Goal: Contribute content: Add original content to the website for others to see

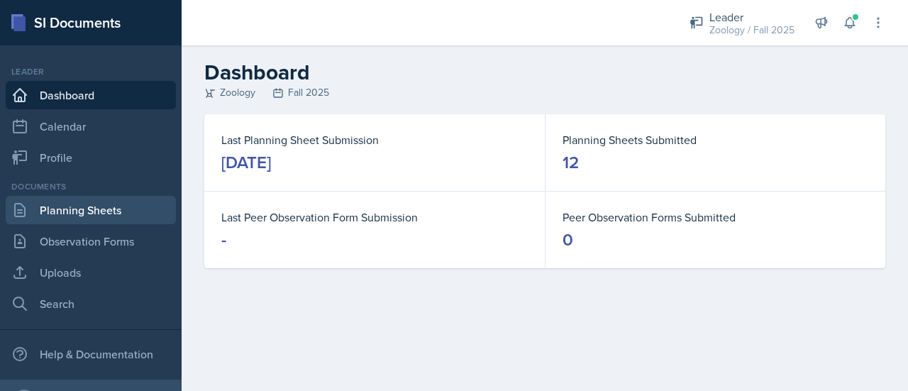
click at [95, 211] on link "Planning Sheets" at bounding box center [91, 210] width 170 height 28
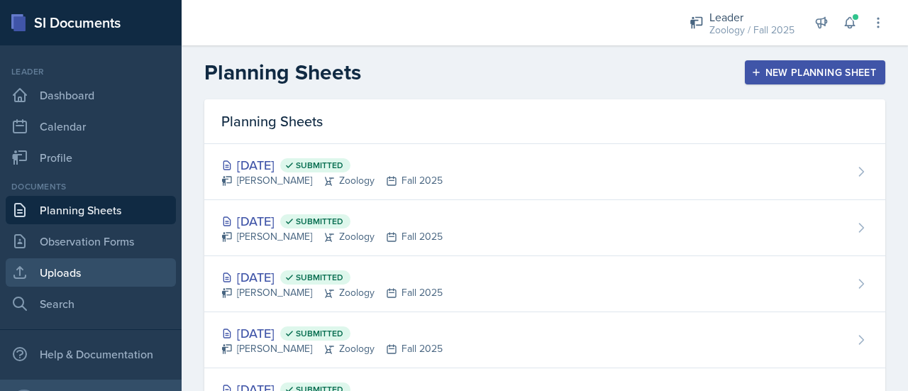
click at [105, 260] on link "Uploads" at bounding box center [91, 272] width 170 height 28
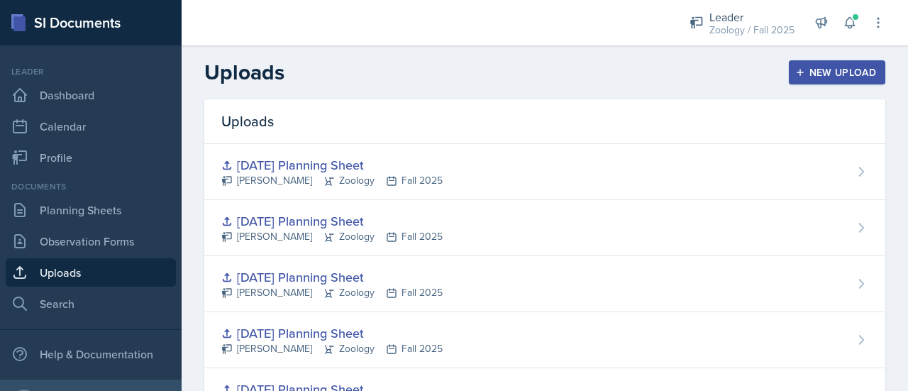
click at [798, 72] on div "New Upload" at bounding box center [837, 72] width 79 height 11
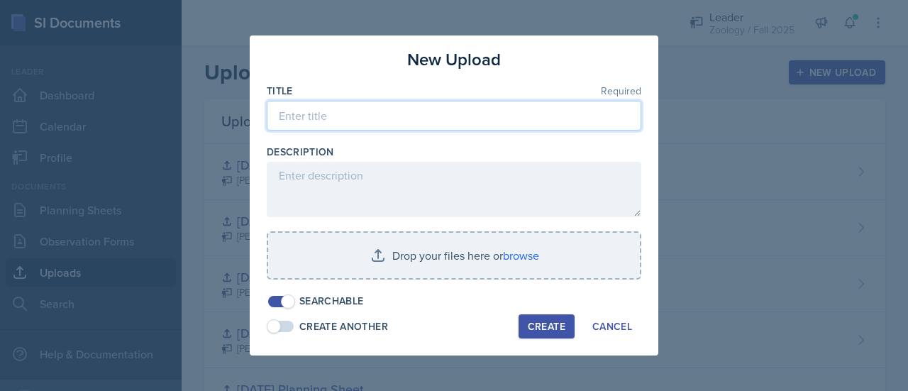
click at [433, 109] on input at bounding box center [454, 116] width 374 height 30
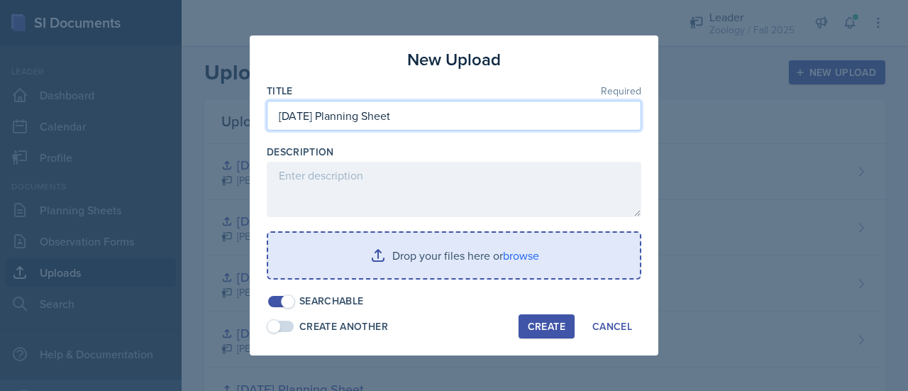
type input "[DATE] Planning Sheet"
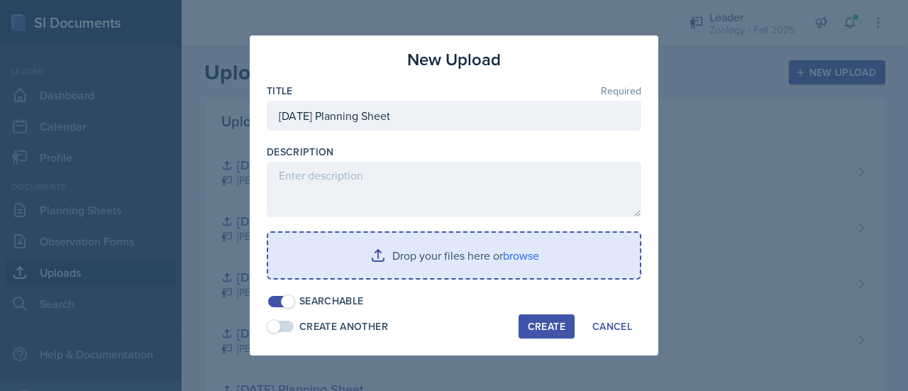
click at [406, 252] on input "file" at bounding box center [454, 255] width 372 height 45
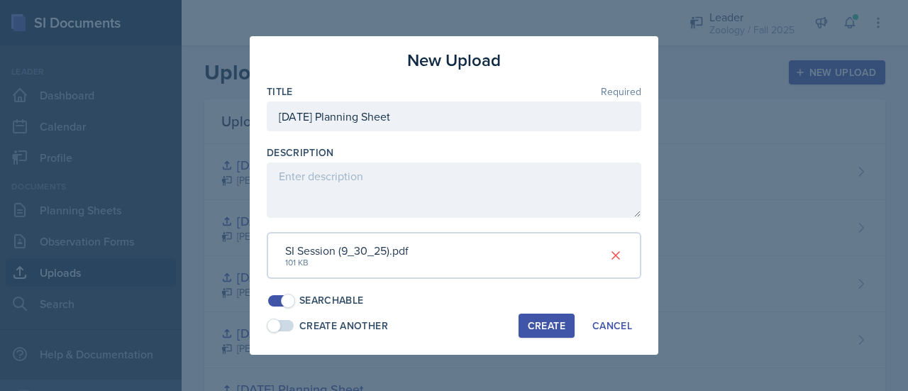
click at [553, 329] on div "Create" at bounding box center [547, 325] width 38 height 11
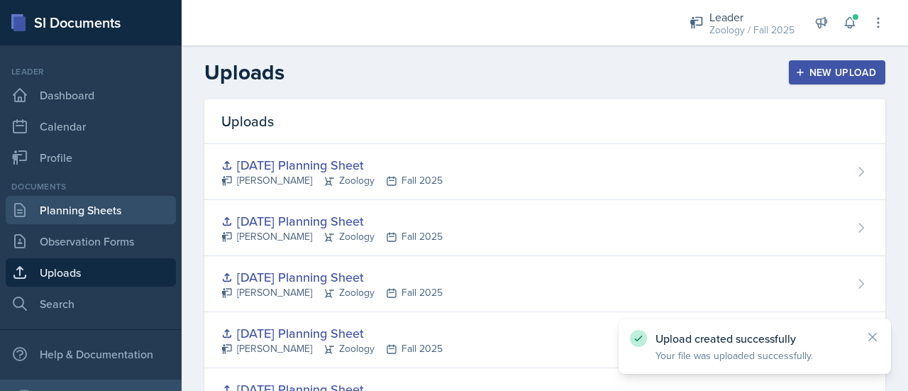
click at [54, 213] on link "Planning Sheets" at bounding box center [91, 210] width 170 height 28
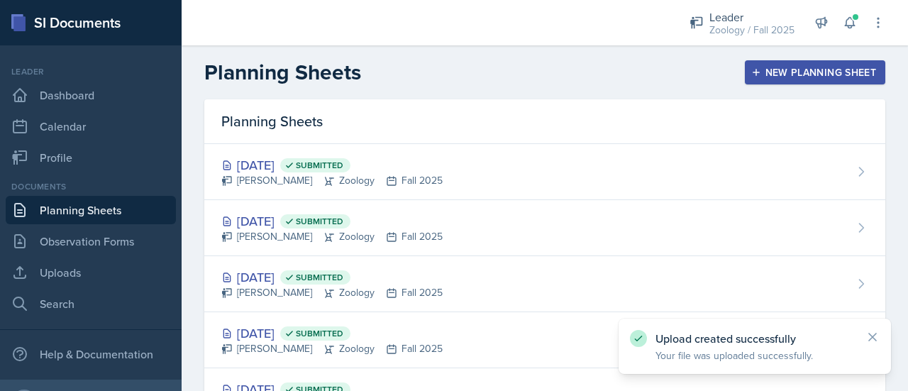
click at [767, 77] on div "New Planning Sheet" at bounding box center [815, 72] width 122 height 11
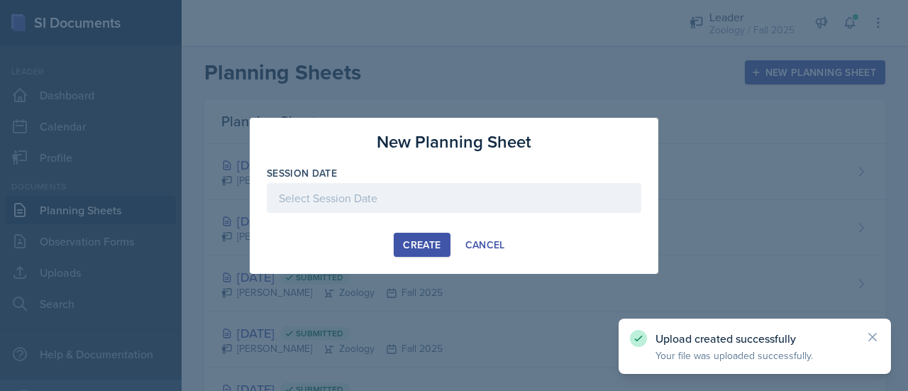
click at [517, 189] on div at bounding box center [454, 198] width 374 height 30
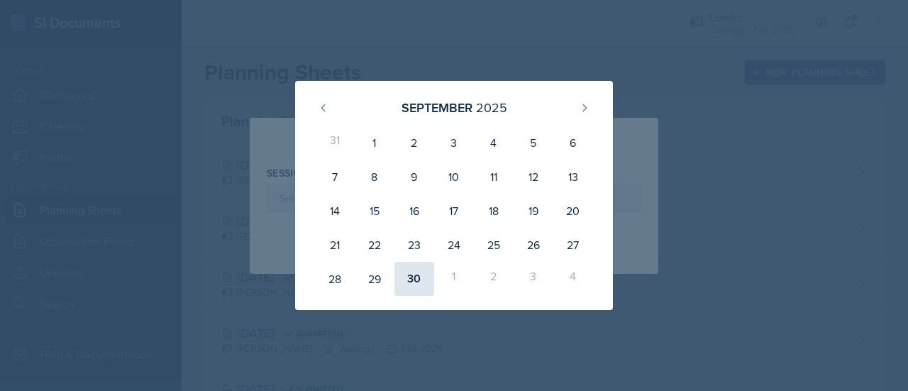
click at [410, 282] on div "30" at bounding box center [414, 279] width 40 height 34
type input "[DATE]"
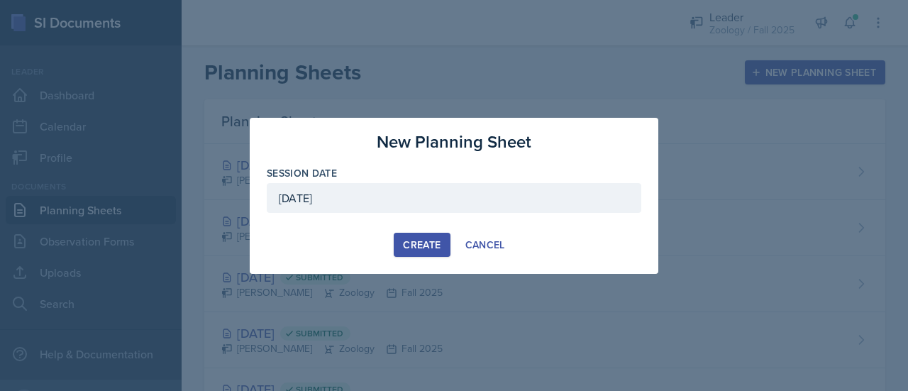
click at [433, 250] on div "Create" at bounding box center [422, 244] width 38 height 11
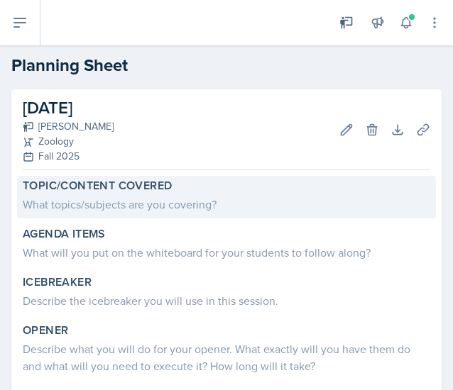
click at [63, 204] on div "What topics/subjects are you covering?" at bounding box center [226, 204] width 407 height 17
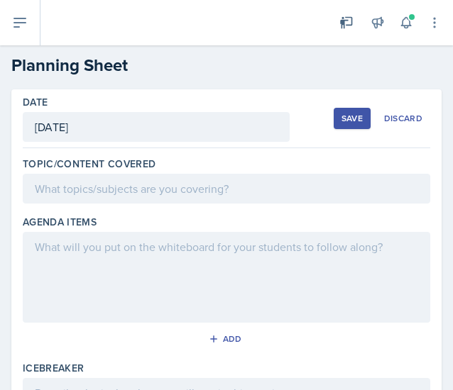
click at [62, 196] on div at bounding box center [226, 189] width 407 height 30
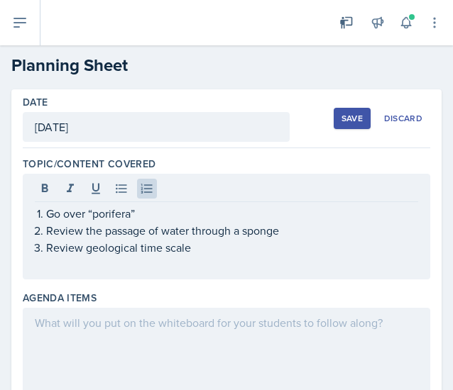
click at [67, 335] on div at bounding box center [226, 353] width 407 height 91
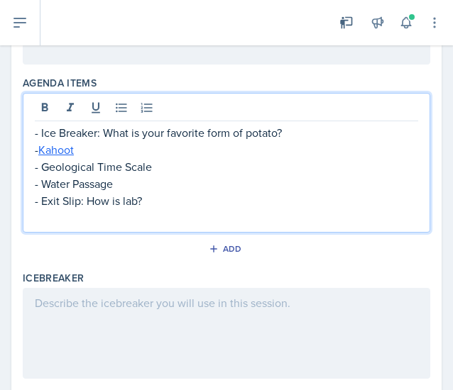
scroll to position [191, 0]
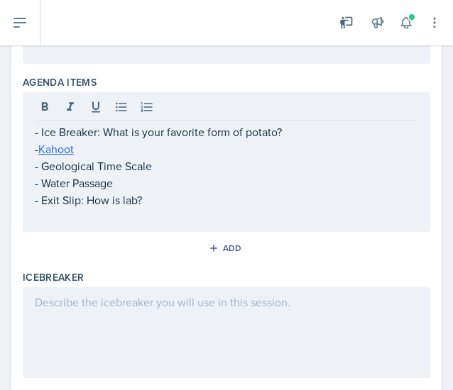
click at [133, 321] on div at bounding box center [226, 332] width 407 height 91
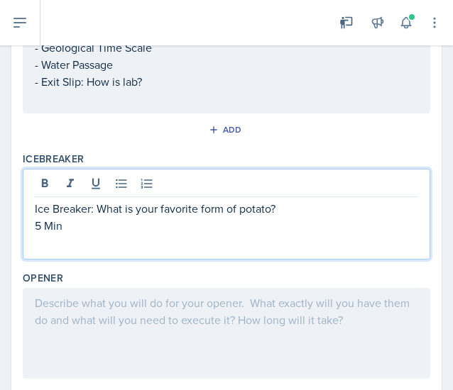
scroll to position [287, 0]
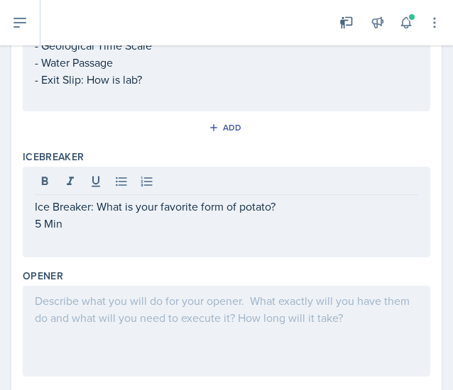
click at [129, 332] on div at bounding box center [226, 331] width 407 height 91
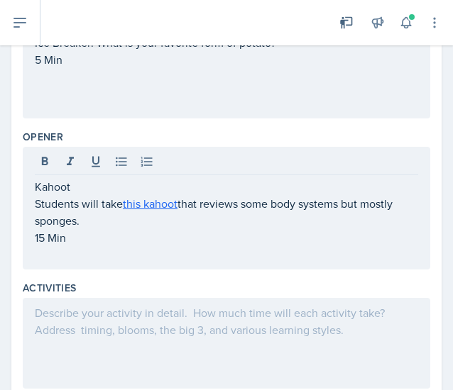
click at [149, 333] on div at bounding box center [226, 343] width 407 height 91
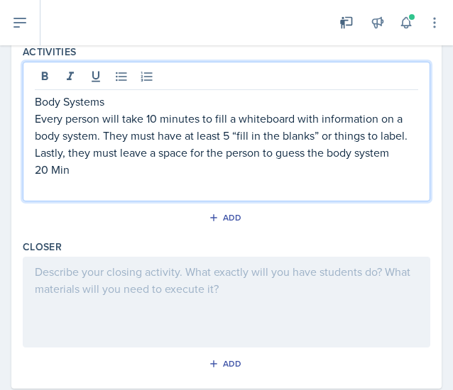
scroll to position [638, 0]
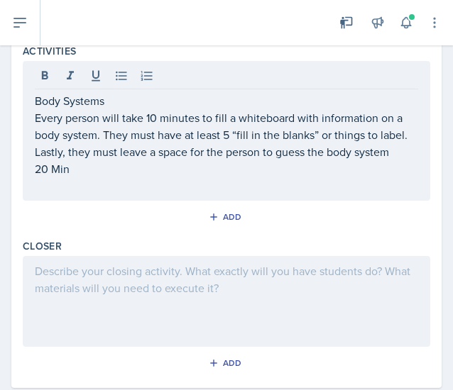
click at [111, 343] on div at bounding box center [226, 301] width 407 height 91
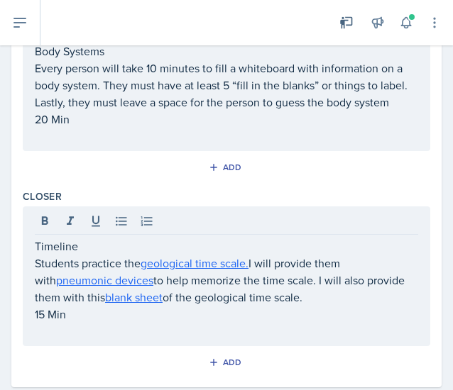
scroll to position [706, 0]
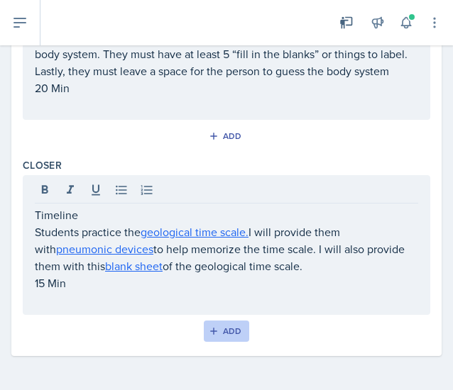
click at [235, 334] on button "Add" at bounding box center [227, 331] width 46 height 21
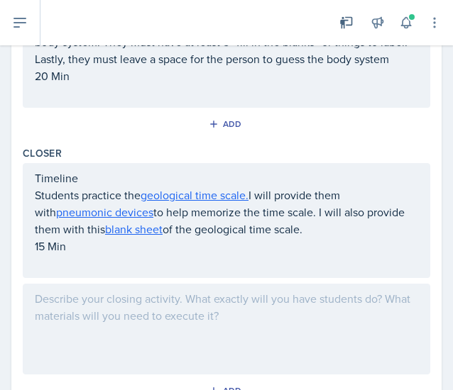
scroll to position [777, 0]
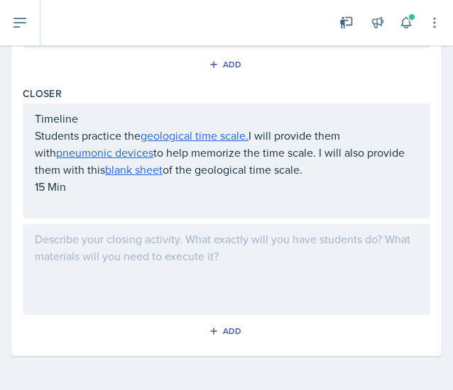
click at [169, 297] on div at bounding box center [226, 269] width 407 height 91
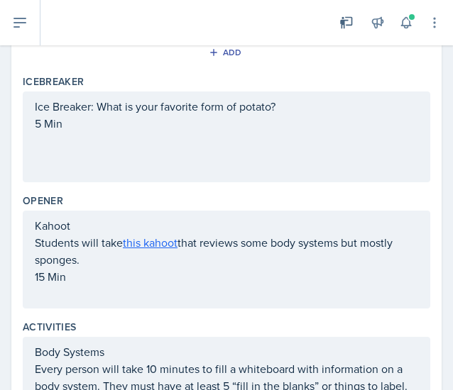
scroll to position [809, 0]
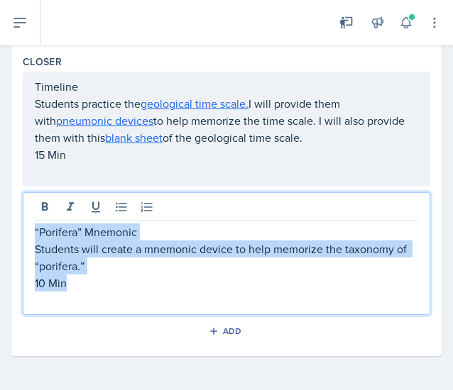
drag, startPoint x: 96, startPoint y: 283, endPoint x: -18, endPoint y: 207, distance: 137.1
click at [0, 207] on html "SI Documents Leader Dashboard Calendar Profile Documents Planning Sheets Observ…" at bounding box center [226, 195] width 453 height 390
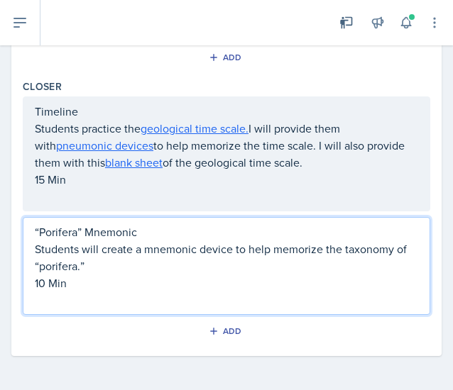
scroll to position [777, 0]
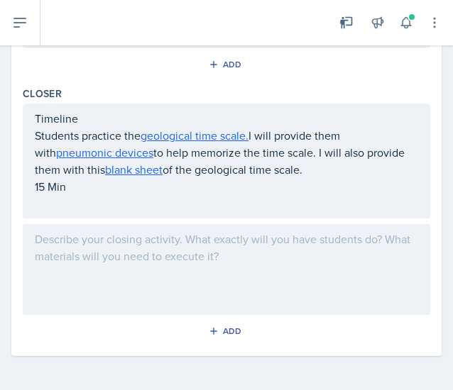
click at [118, 265] on p at bounding box center [226, 256] width 383 height 17
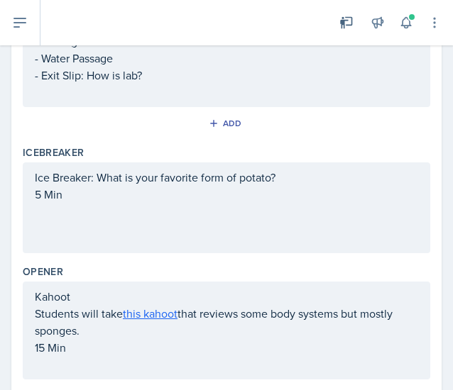
scroll to position [0, 0]
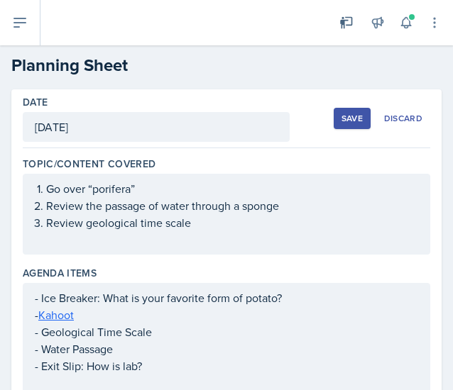
click at [349, 113] on div "Save" at bounding box center [351, 118] width 21 height 11
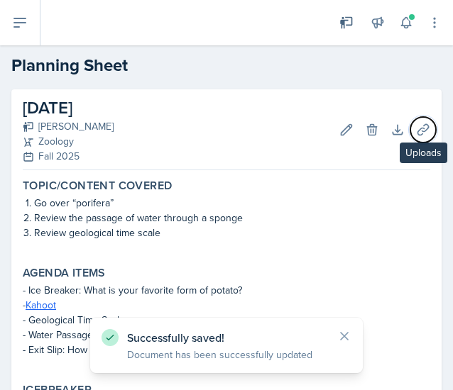
click at [410, 140] on button "Uploads" at bounding box center [423, 130] width 26 height 26
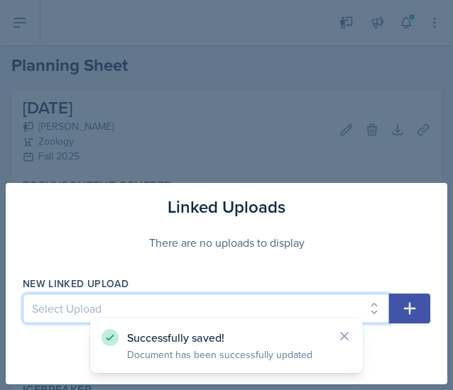
click at [148, 311] on select "Select Upload [DATE] Planning Sheet [DATE] Planning Sheet [DATE] Planning Sheet…" at bounding box center [206, 309] width 366 height 30
select select "9f13a43b-92eb-4782-844f-c3da73cb3d60"
click at [23, 294] on select "Select Upload [DATE] Planning Sheet [DATE] Planning Sheet [DATE] Planning Sheet…" at bounding box center [206, 309] width 366 height 30
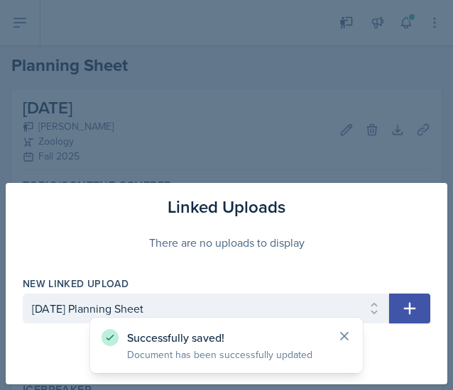
click at [347, 338] on icon at bounding box center [343, 336] width 7 height 7
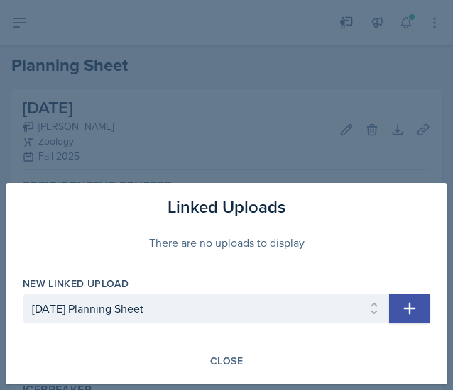
click at [414, 309] on icon "button" at bounding box center [410, 309] width 12 height 12
select select
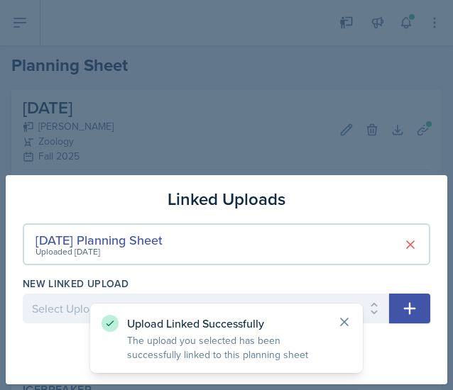
click at [350, 320] on icon at bounding box center [344, 322] width 14 height 14
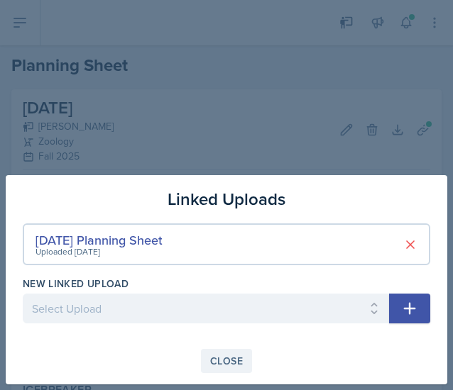
click at [240, 364] on div "Close" at bounding box center [226, 360] width 33 height 11
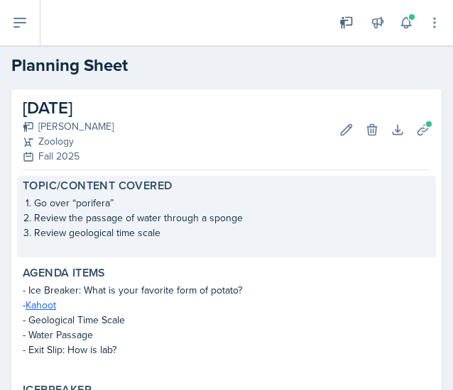
scroll to position [522, 0]
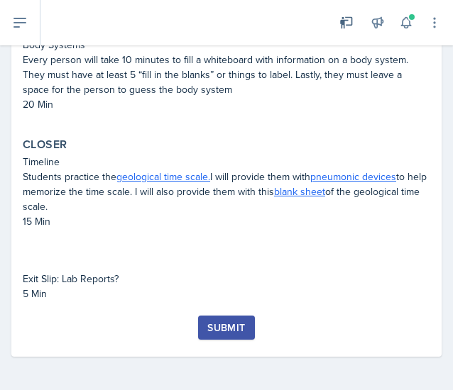
click at [214, 330] on div "Submit" at bounding box center [226, 327] width 38 height 11
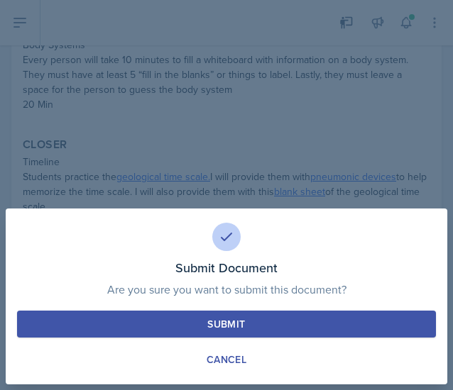
click at [234, 328] on div "Submit" at bounding box center [226, 324] width 38 height 14
